Goal: Transaction & Acquisition: Book appointment/travel/reservation

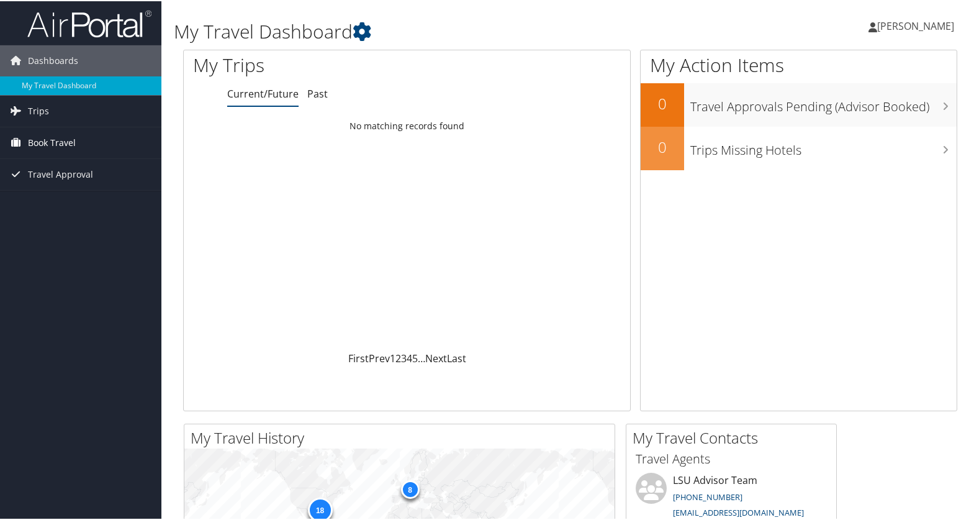
click at [62, 142] on span "Book Travel" at bounding box center [52, 141] width 48 height 31
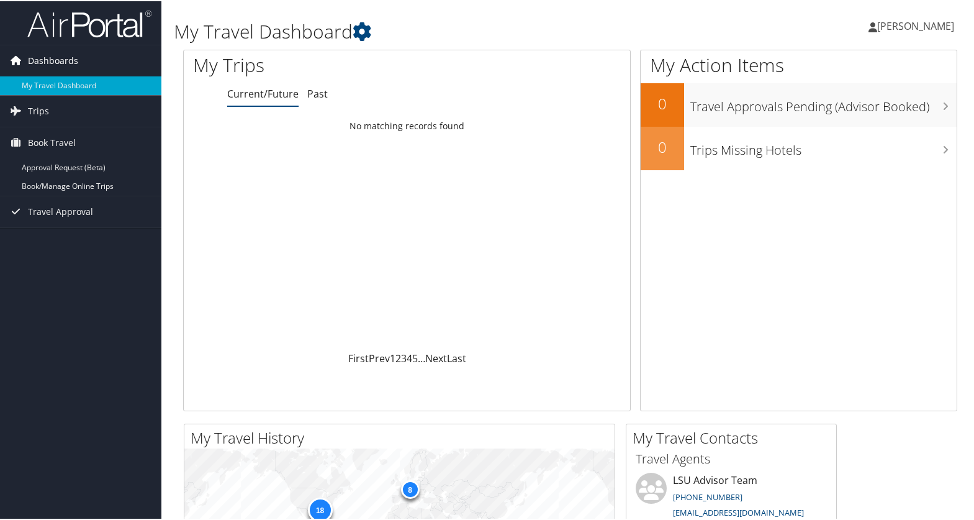
click at [68, 60] on span "Dashboards" at bounding box center [53, 59] width 50 height 31
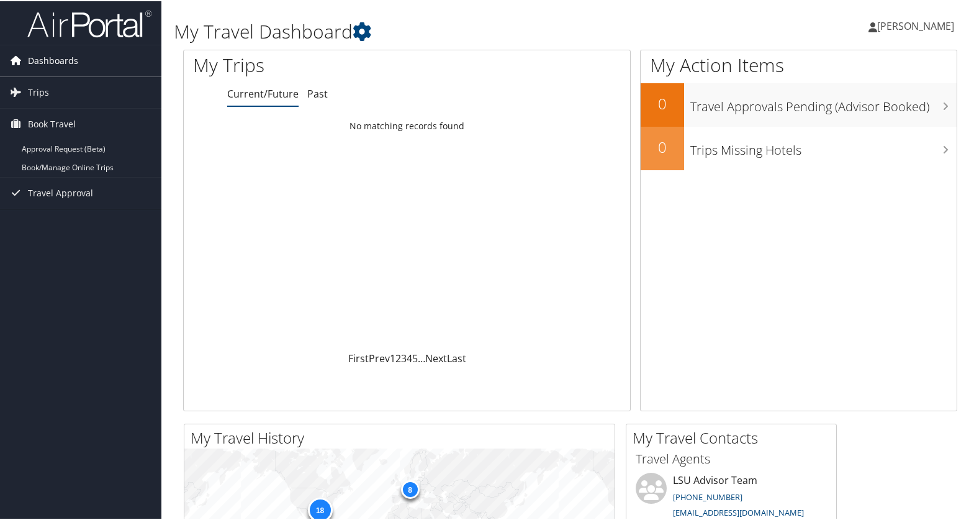
click at [68, 60] on span "Dashboards" at bounding box center [53, 59] width 50 height 31
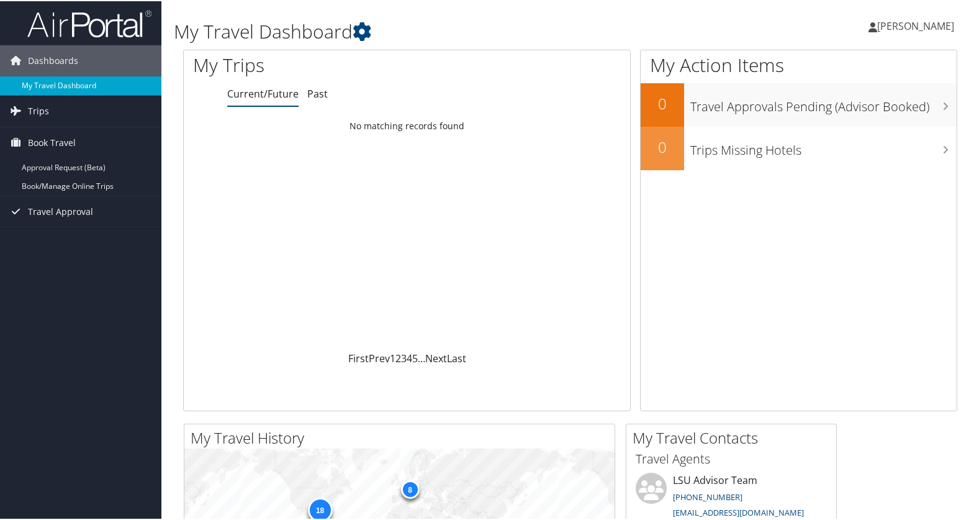
click at [56, 82] on link "My Travel Dashboard" at bounding box center [80, 84] width 161 height 19
click at [45, 108] on span "Trips" at bounding box center [38, 109] width 21 height 31
click at [37, 196] on span "Book Travel" at bounding box center [52, 197] width 48 height 31
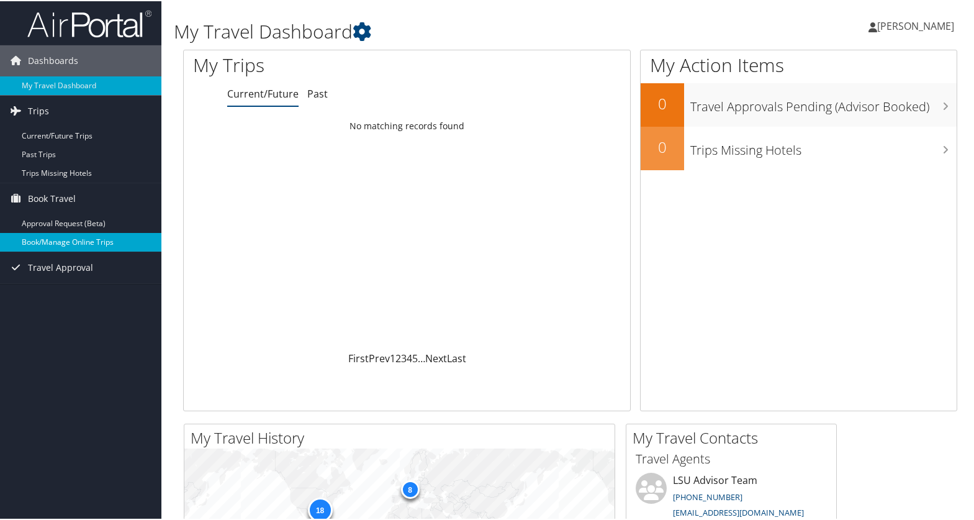
click at [38, 238] on link "Book/Manage Online Trips" at bounding box center [80, 241] width 161 height 19
